Goal: Information Seeking & Learning: Learn about a topic

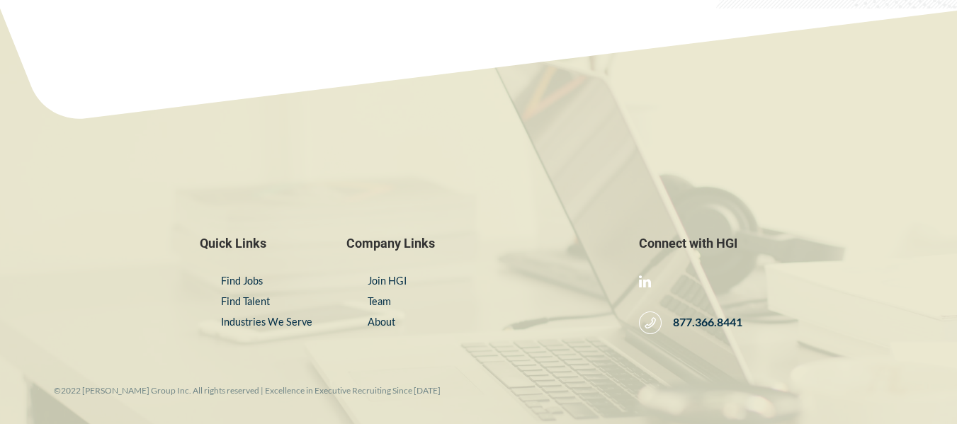
scroll to position [2425, 0]
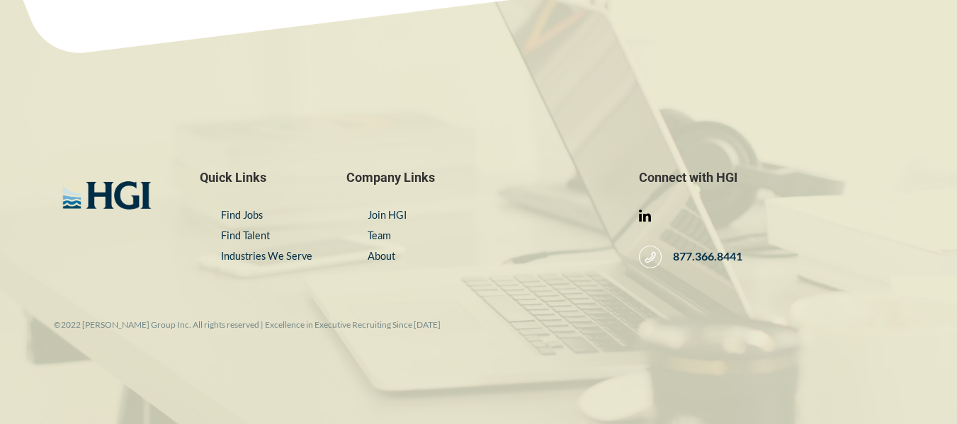
click at [650, 216] on link at bounding box center [645, 216] width 12 height 14
click at [392, 259] on link "About" at bounding box center [382, 256] width 28 height 12
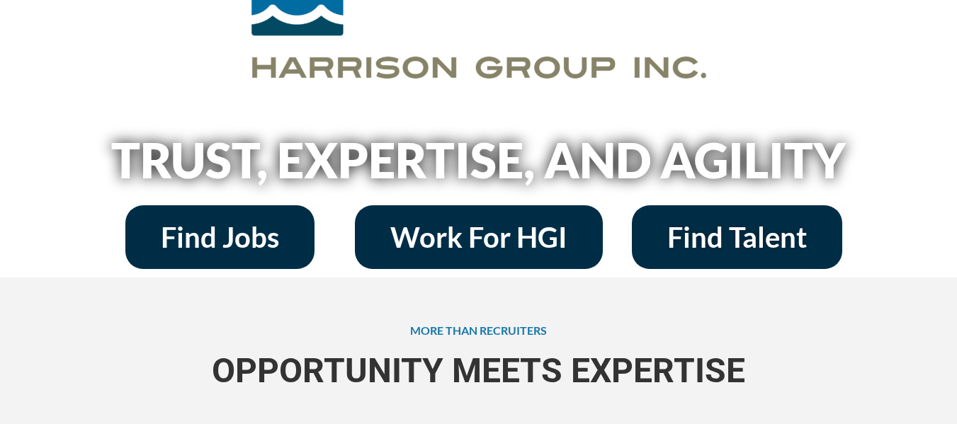
scroll to position [205, 0]
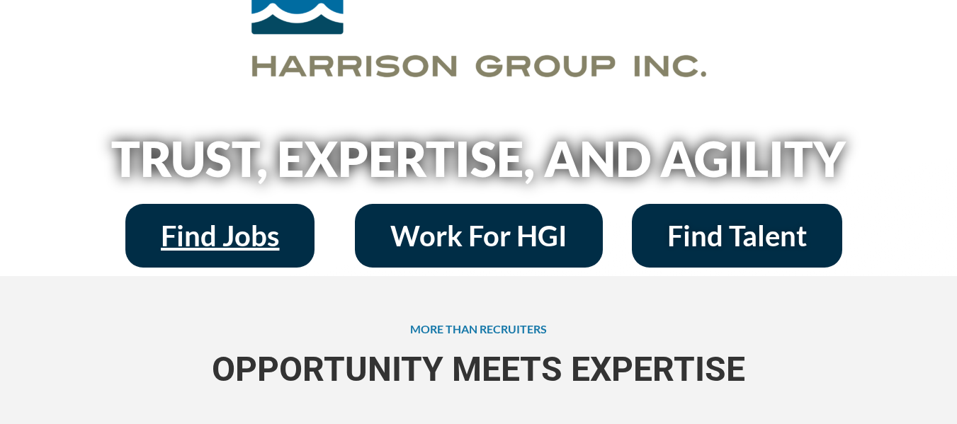
click at [205, 206] on link "Find Jobs" at bounding box center [219, 236] width 189 height 64
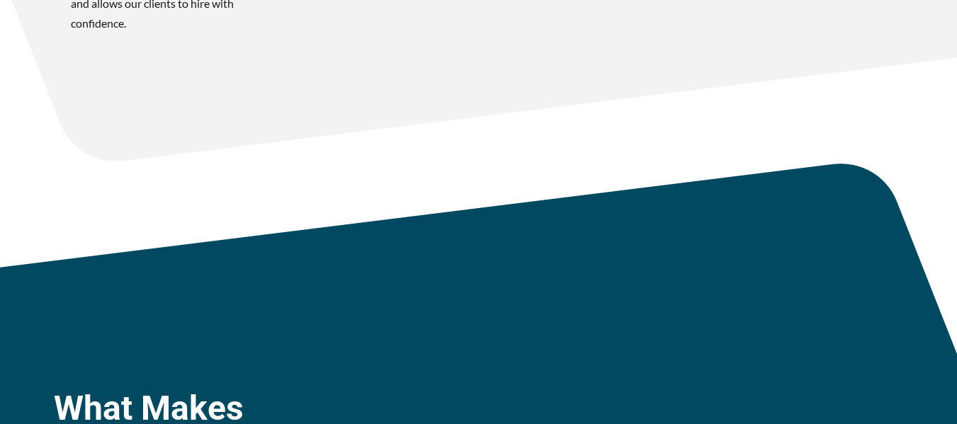
scroll to position [1180, 0]
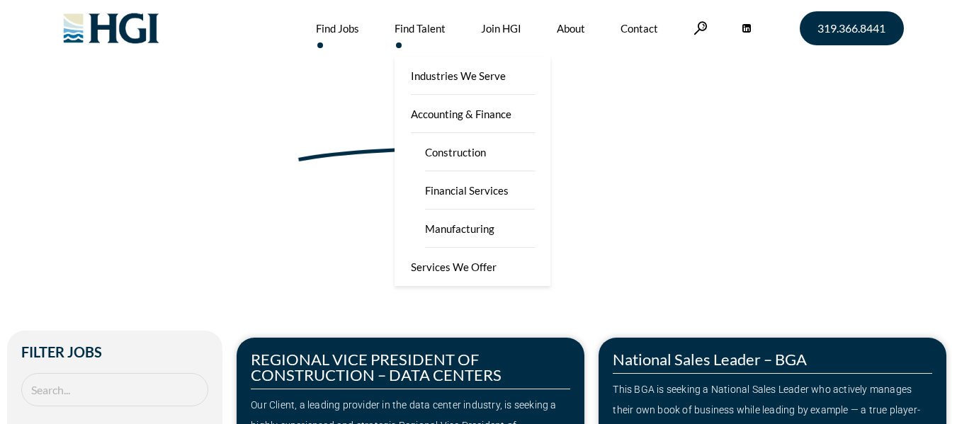
click at [397, 26] on link "Find Talent" at bounding box center [420, 28] width 51 height 57
click at [402, 36] on link "Find Talent" at bounding box center [420, 28] width 51 height 57
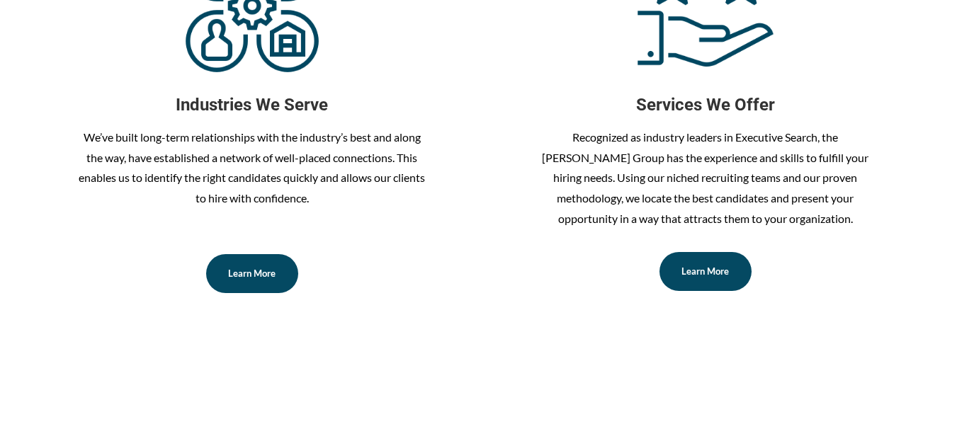
scroll to position [594, 0]
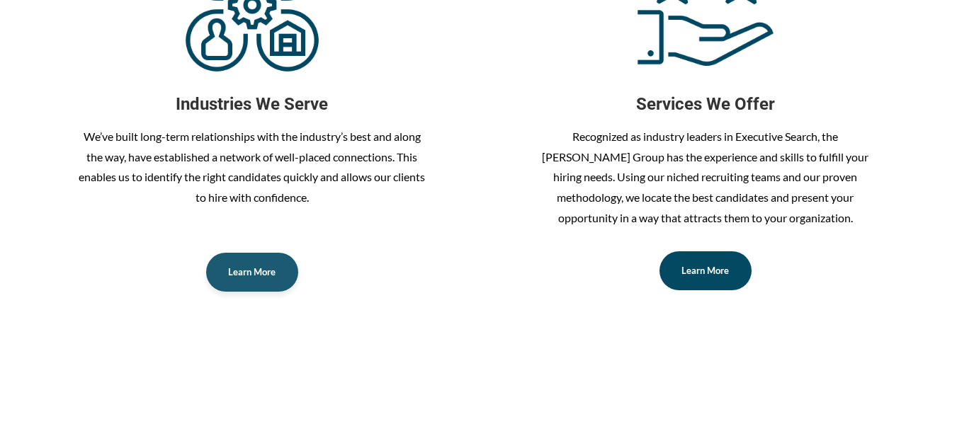
click at [227, 280] on link "Learn More" at bounding box center [252, 272] width 92 height 39
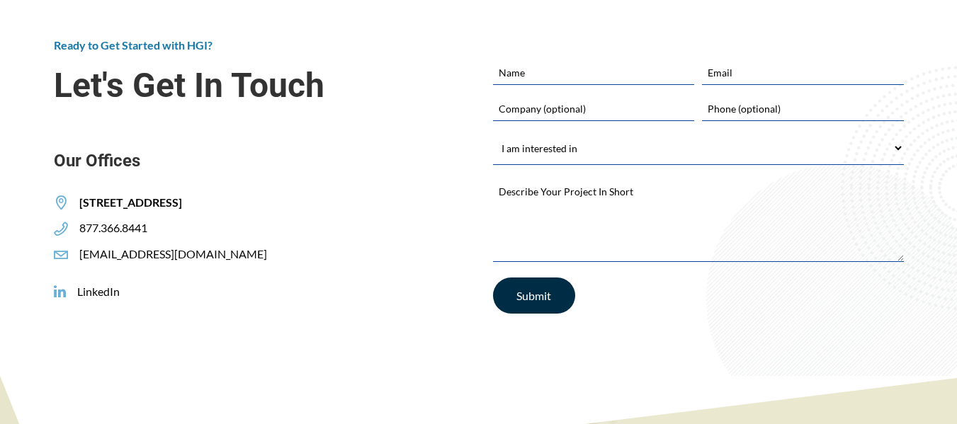
scroll to position [1080, 0]
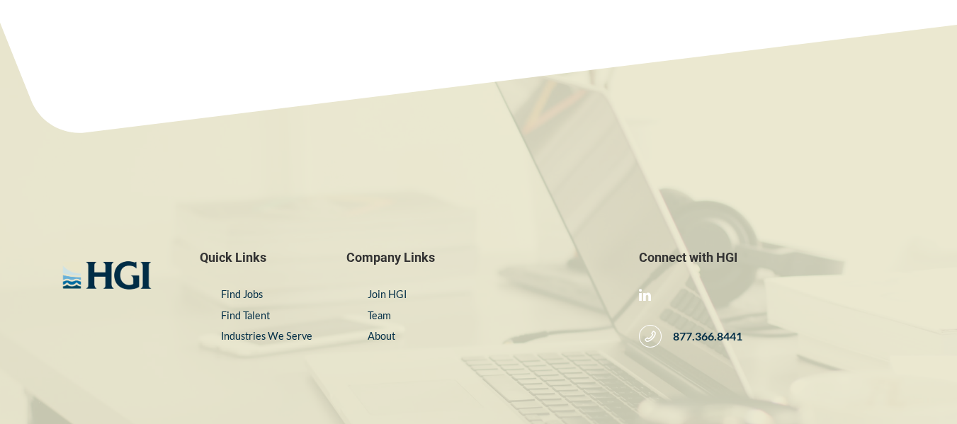
scroll to position [2818, 0]
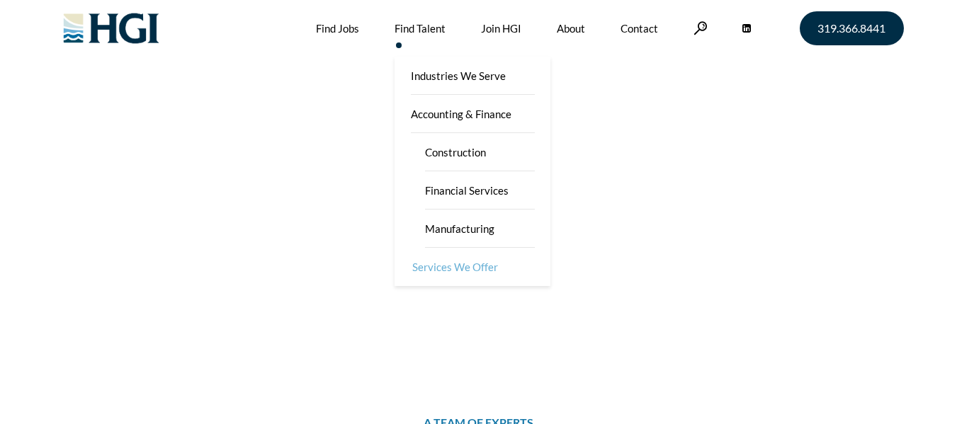
click at [462, 273] on link "Services We Offer" at bounding box center [474, 267] width 156 height 38
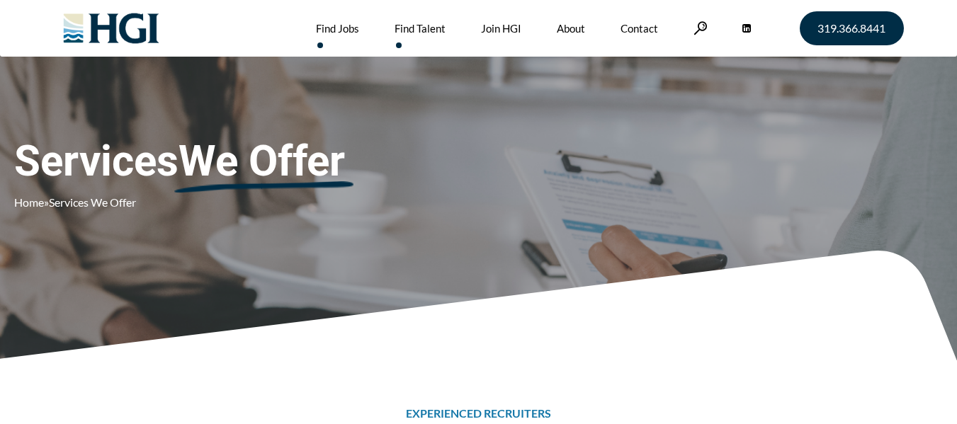
click at [356, 20] on link "Find Jobs" at bounding box center [337, 28] width 43 height 57
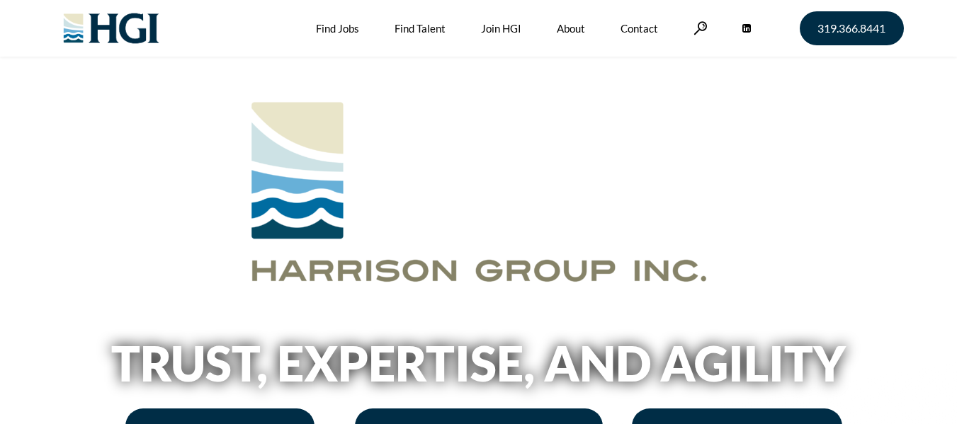
scroll to position [355, 0]
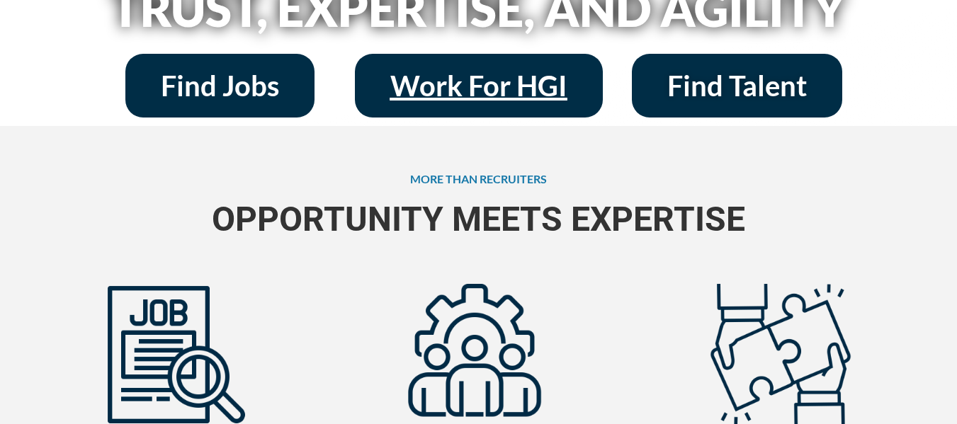
click at [500, 72] on span "Work For HGI" at bounding box center [478, 86] width 177 height 28
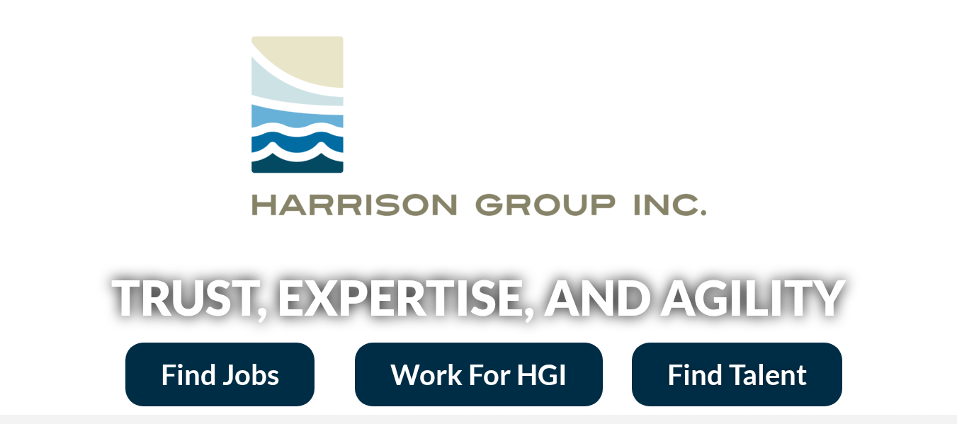
scroll to position [0, 0]
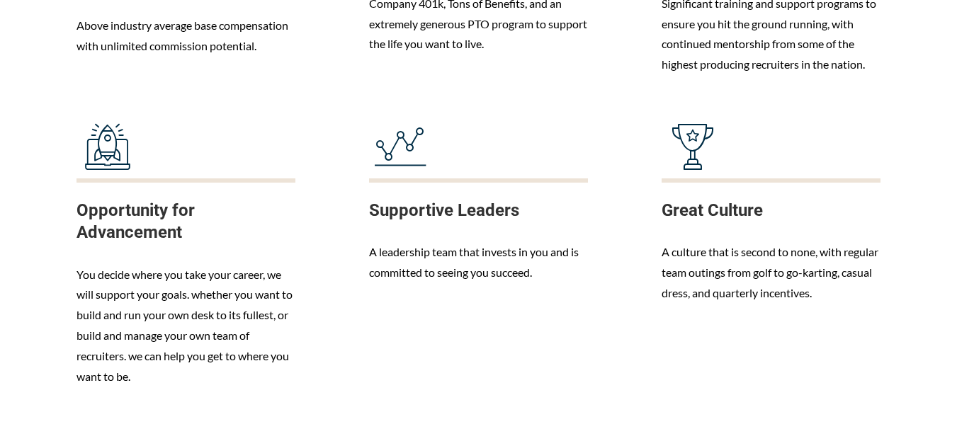
scroll to position [910, 0]
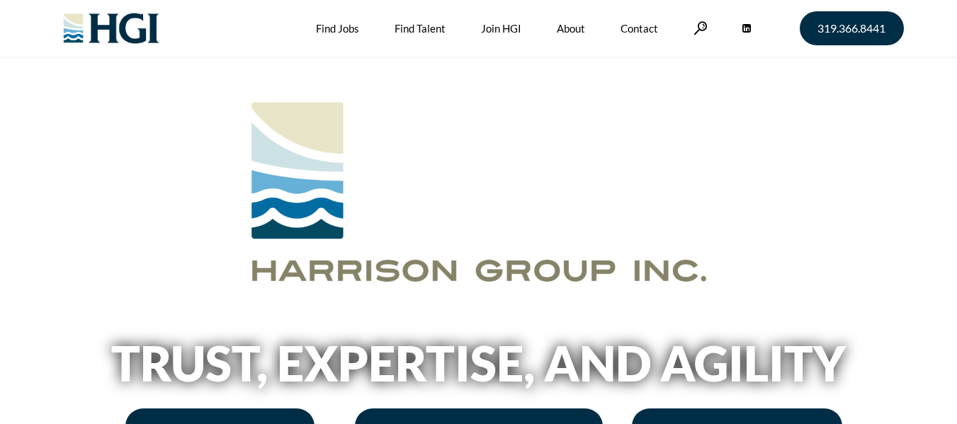
scroll to position [223, 0]
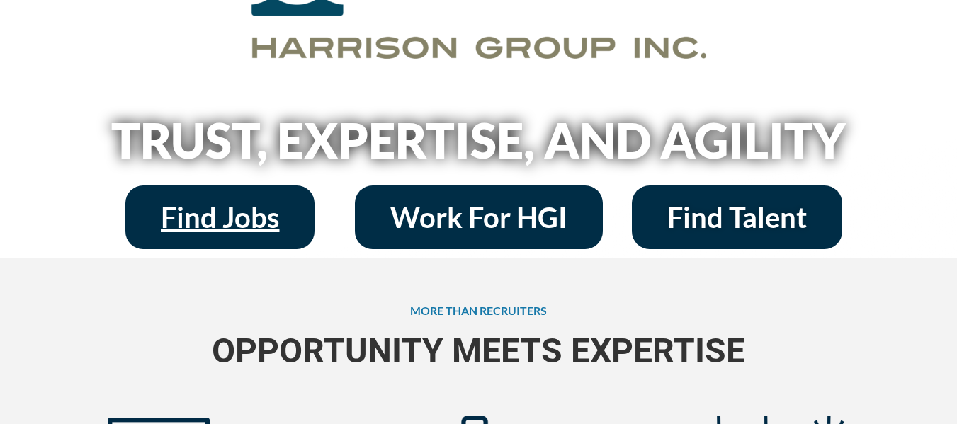
click at [252, 230] on span "Find Jobs" at bounding box center [220, 217] width 118 height 28
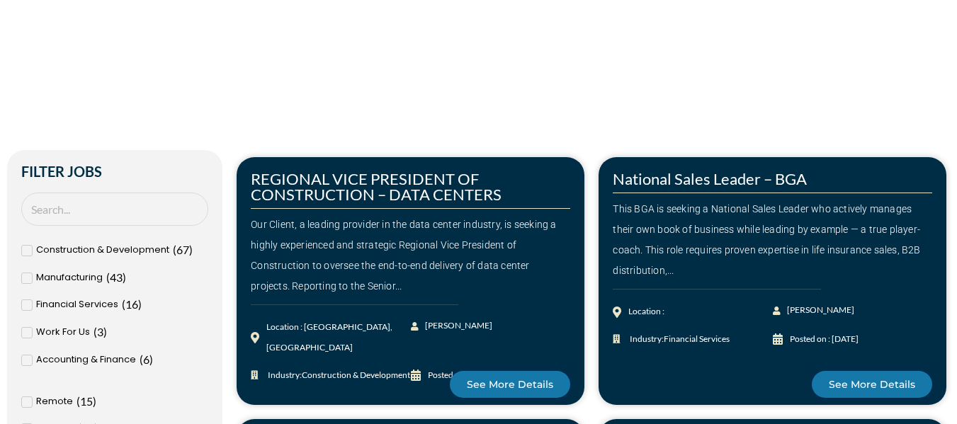
scroll to position [181, 0]
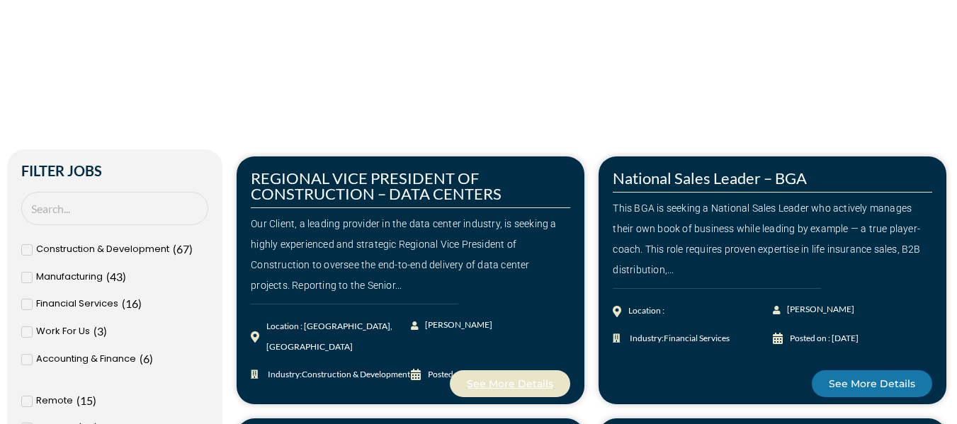
click at [515, 383] on span "See More Details" at bounding box center [510, 384] width 86 height 10
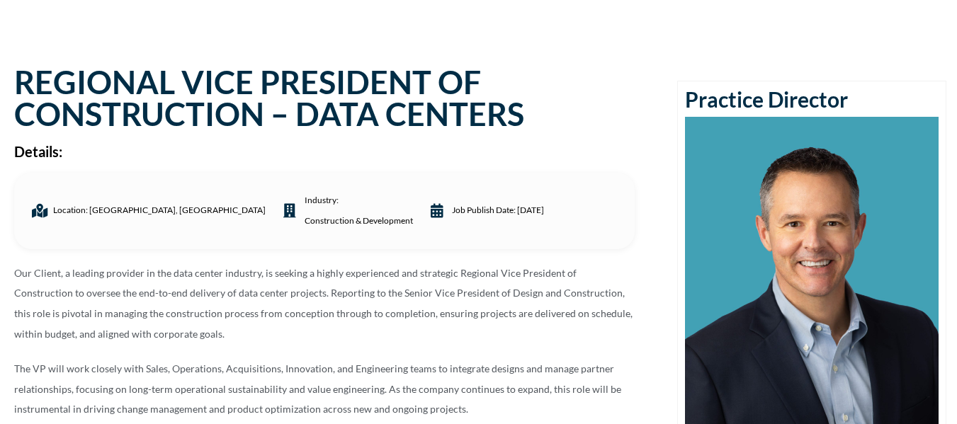
scroll to position [75, 0]
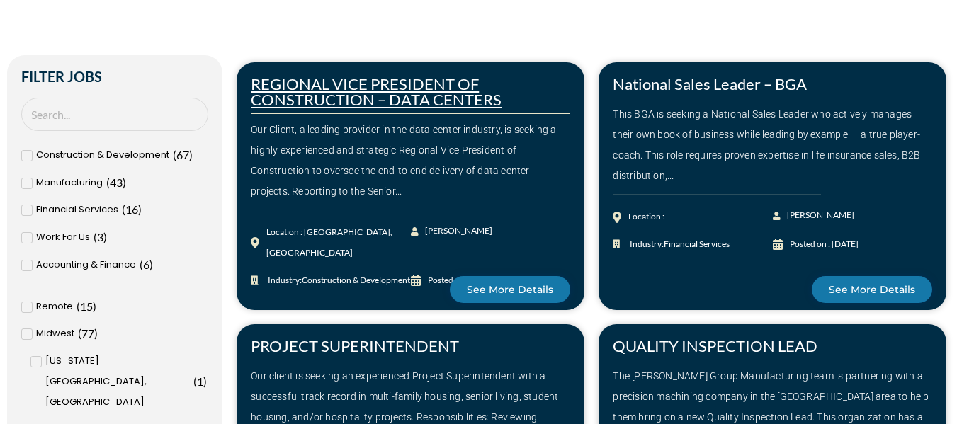
scroll to position [335, 0]
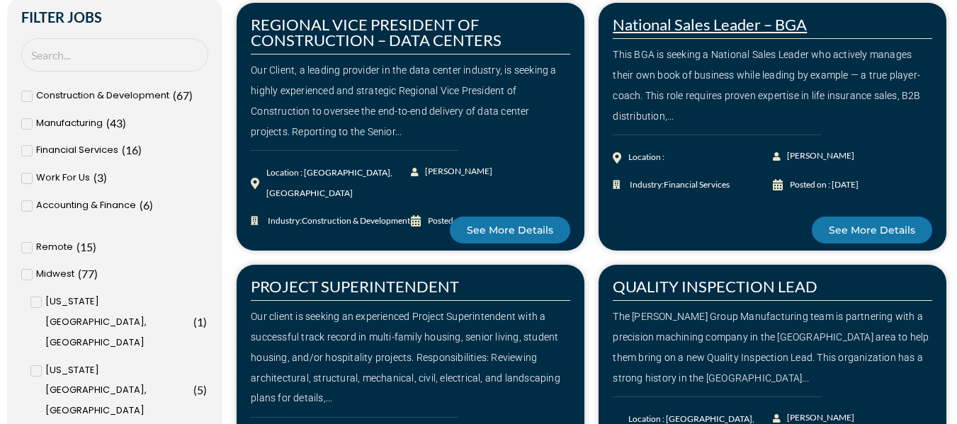
click at [665, 21] on link "National Sales Leader – BGA" at bounding box center [710, 24] width 194 height 19
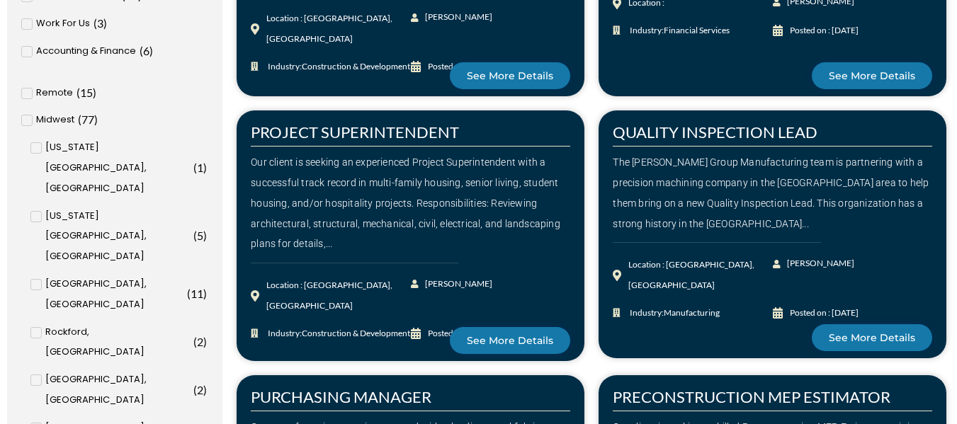
scroll to position [489, 0]
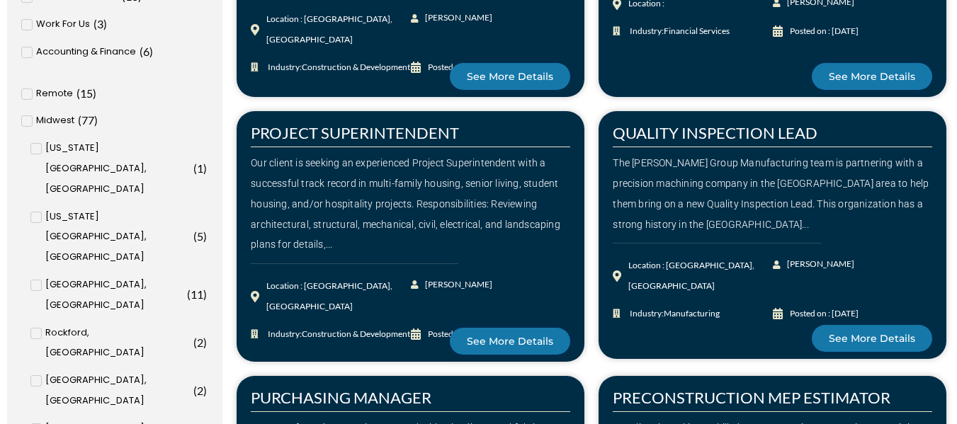
click at [507, 206] on div "Our client is seeking an experienced Project Superintendent with a successful t…" at bounding box center [410, 204] width 319 height 102
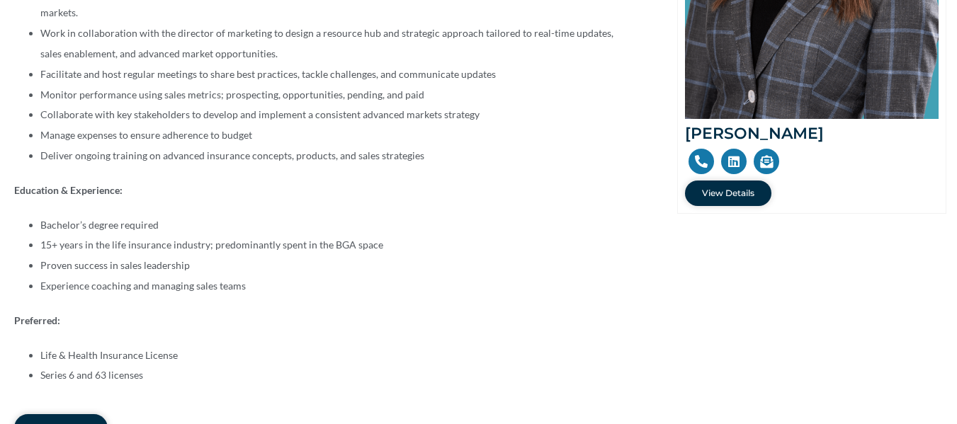
scroll to position [472, 0]
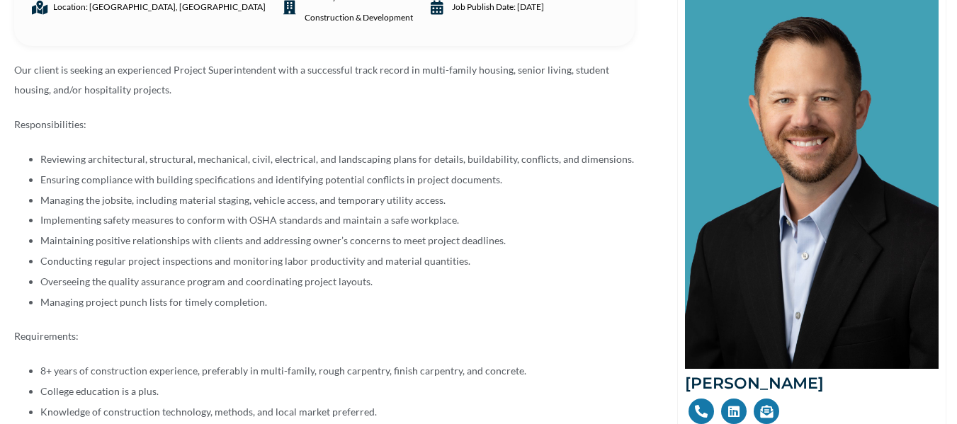
scroll to position [266, 0]
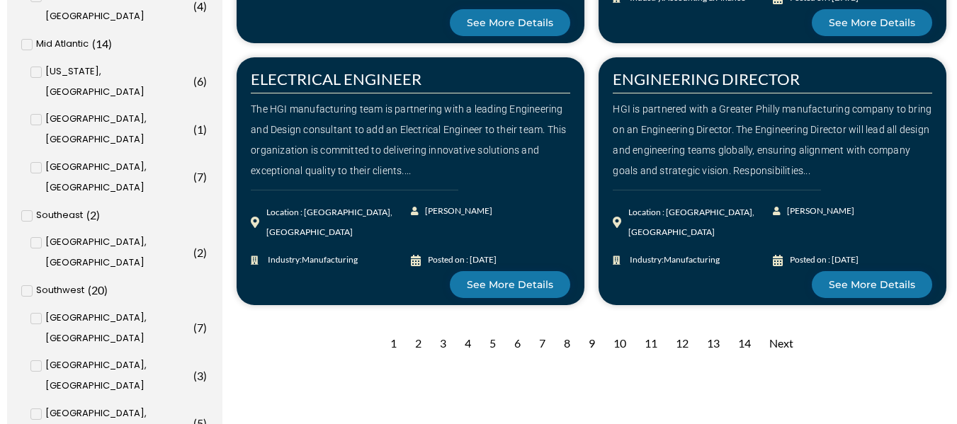
scroll to position [1333, 0]
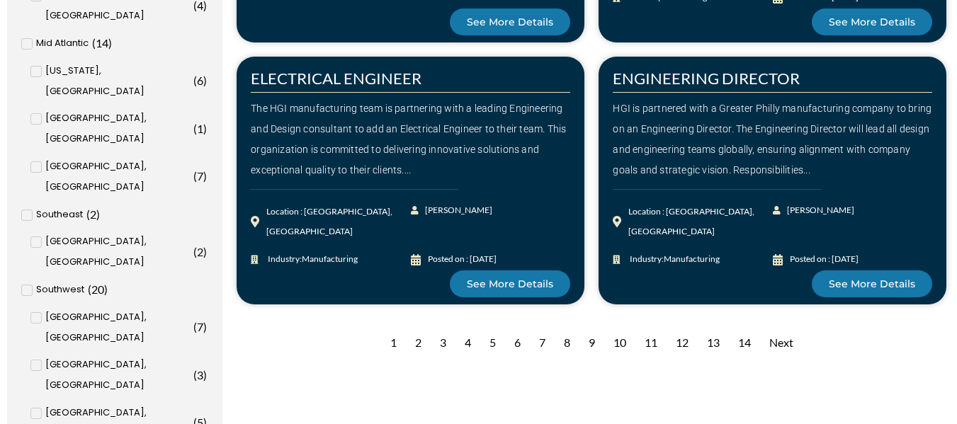
click at [414, 346] on div "2" at bounding box center [418, 343] width 21 height 35
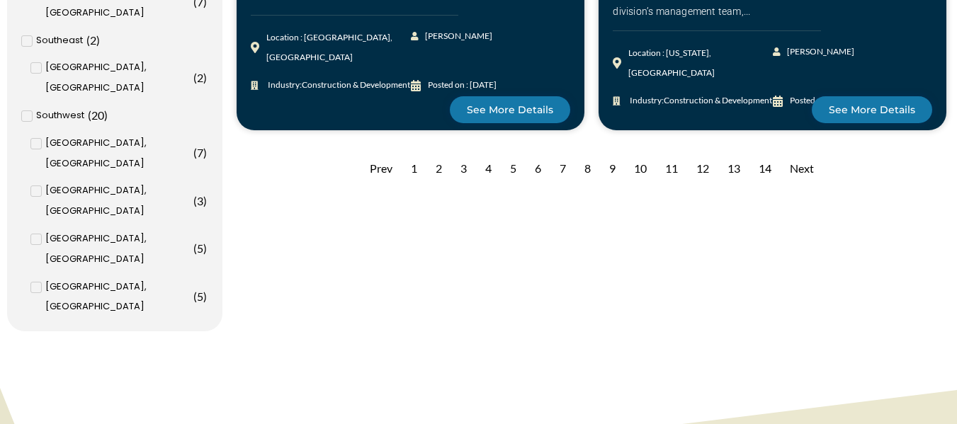
scroll to position [1474, 0]
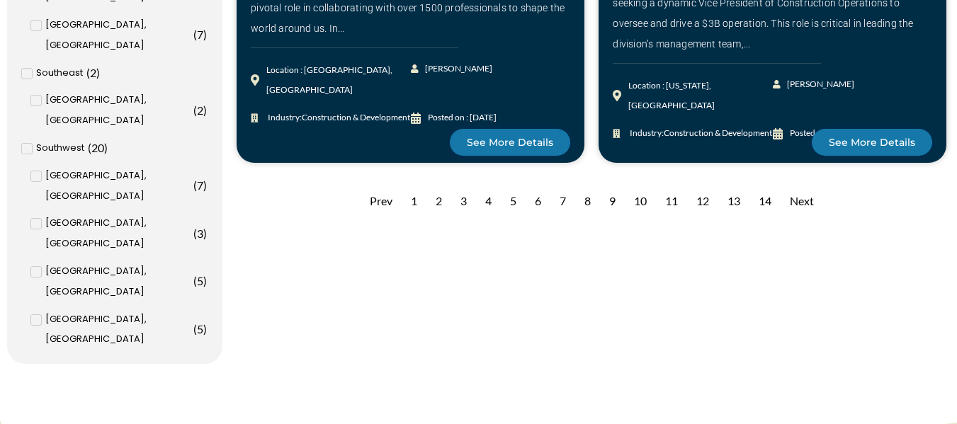
click at [416, 203] on div "1" at bounding box center [414, 201] width 21 height 35
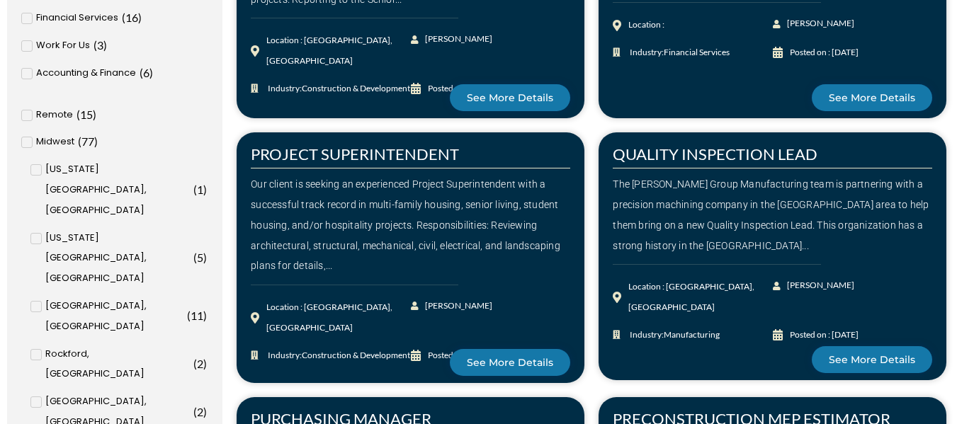
scroll to position [493, 0]
